Goal: Navigation & Orientation: Find specific page/section

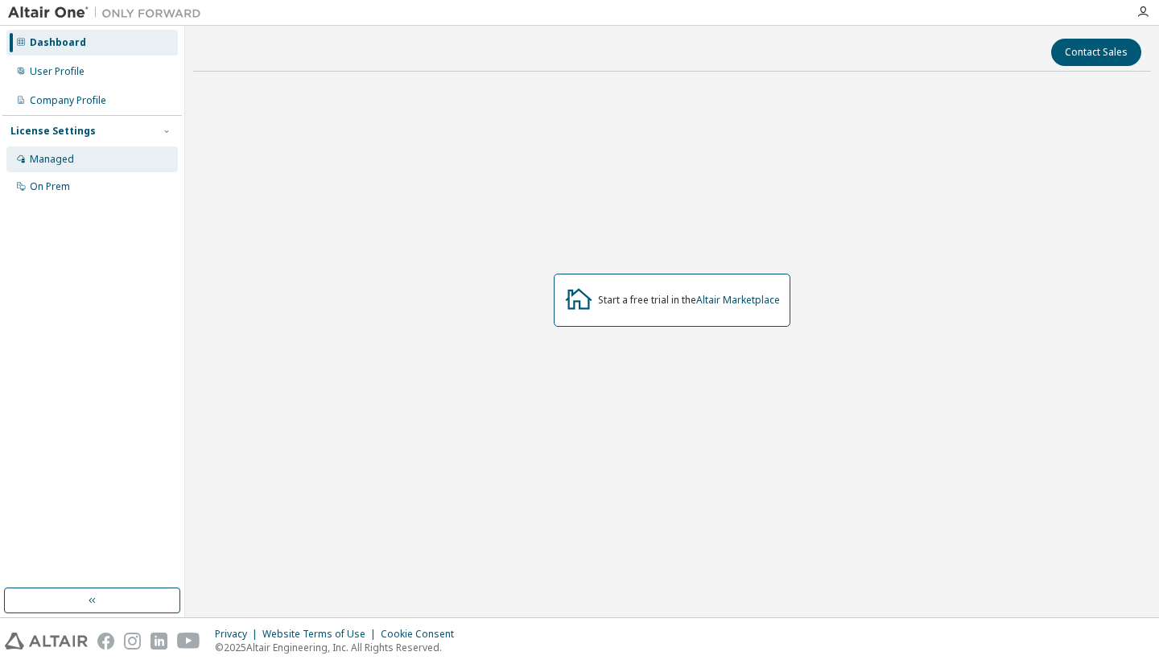
click at [56, 160] on div "Managed" at bounding box center [52, 159] width 44 height 13
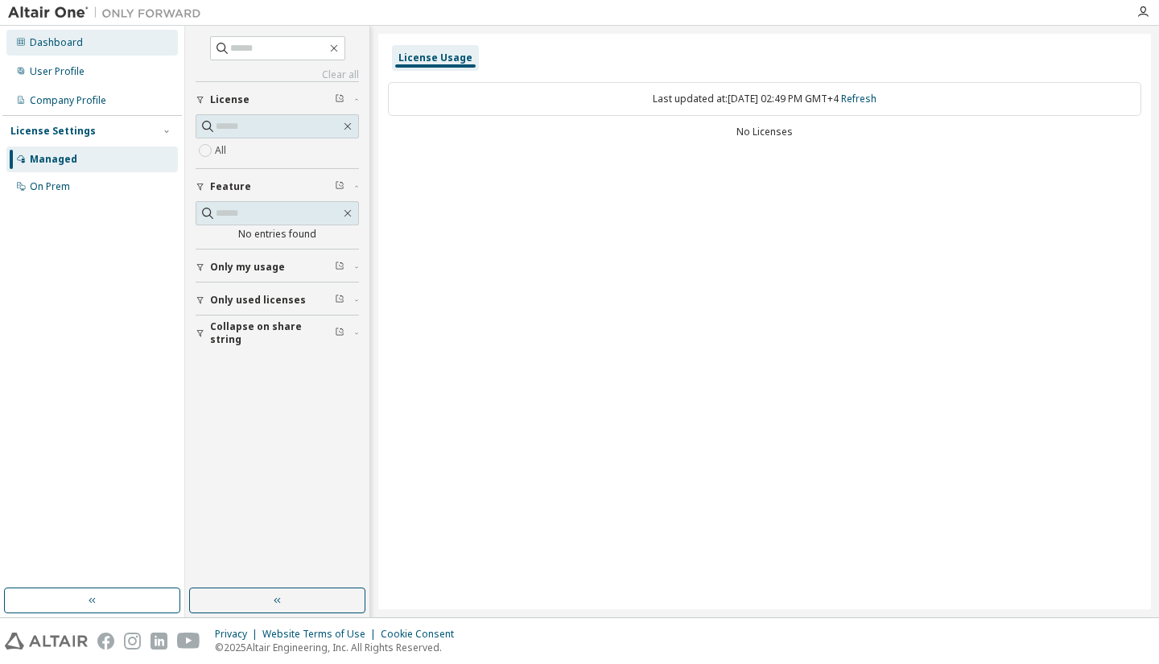
click at [37, 45] on div "Dashboard" at bounding box center [56, 42] width 53 height 13
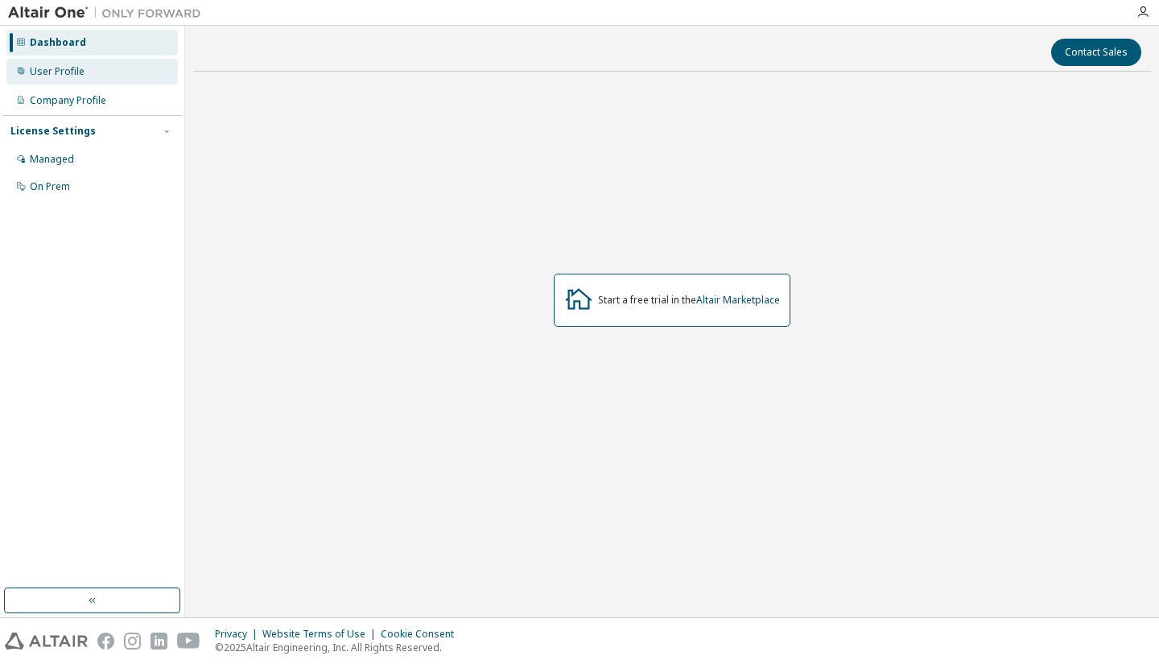
click at [61, 65] on div "User Profile" at bounding box center [57, 71] width 55 height 13
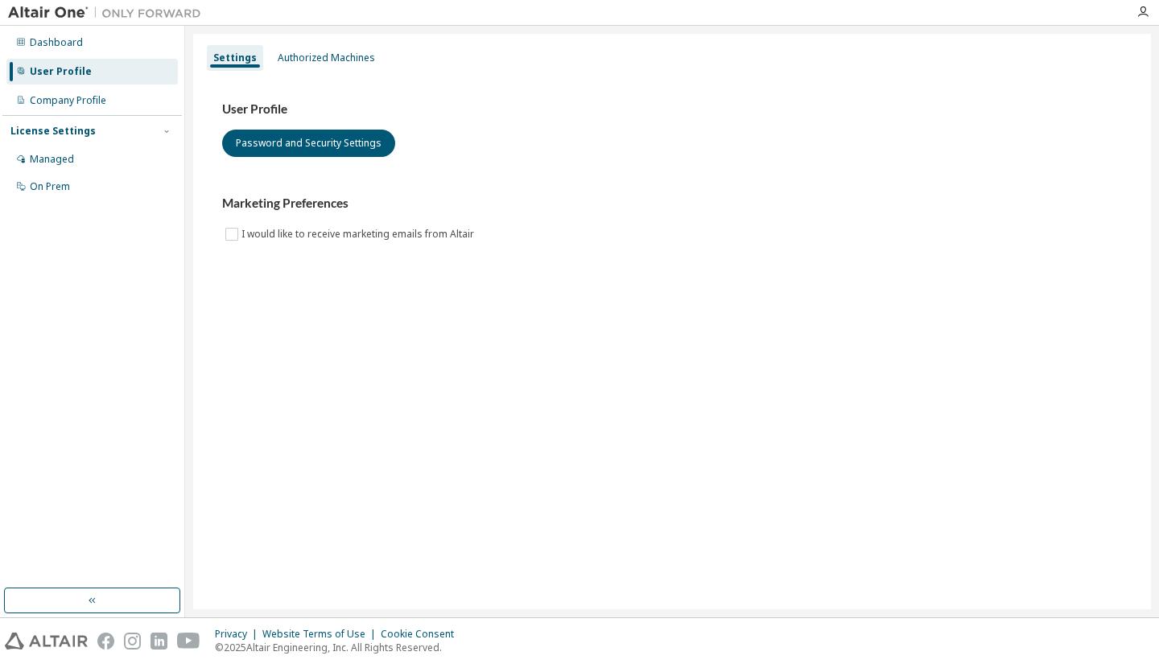
click at [59, 14] on img at bounding box center [108, 13] width 201 height 16
click at [53, 37] on div "Dashboard" at bounding box center [56, 42] width 53 height 13
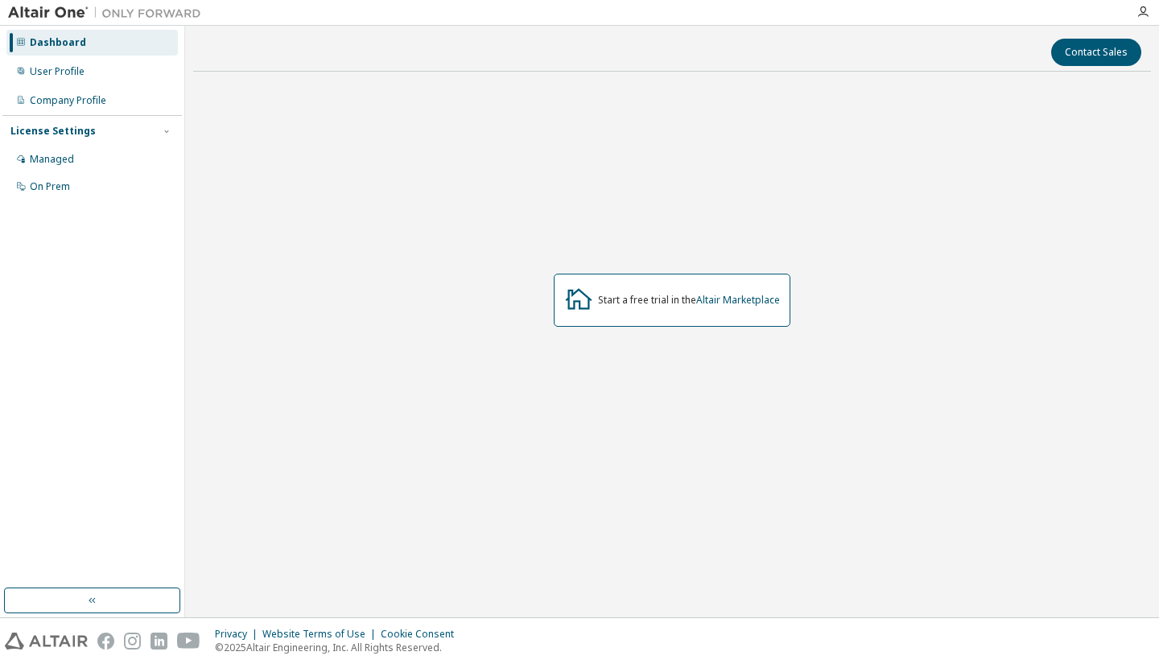
click at [576, 306] on icon at bounding box center [578, 298] width 29 height 29
